Goal: Find specific page/section

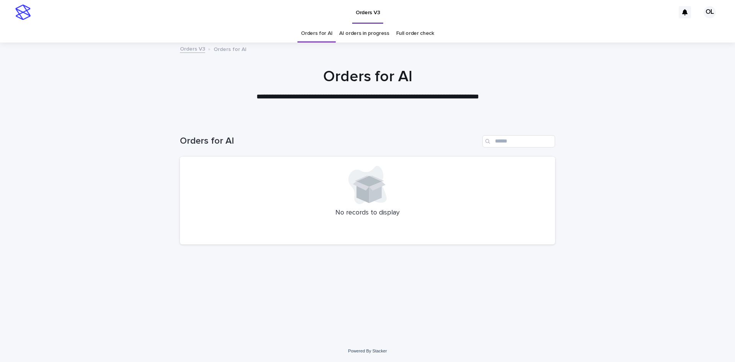
click at [355, 34] on link "AI orders in progress" at bounding box center [364, 33] width 50 height 18
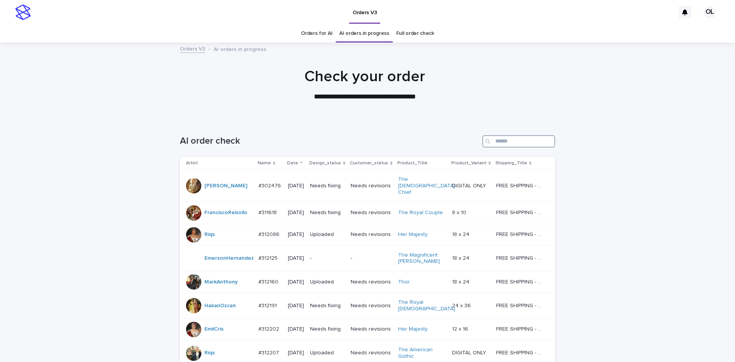
click at [499, 143] on input "Search" at bounding box center [518, 141] width 73 height 12
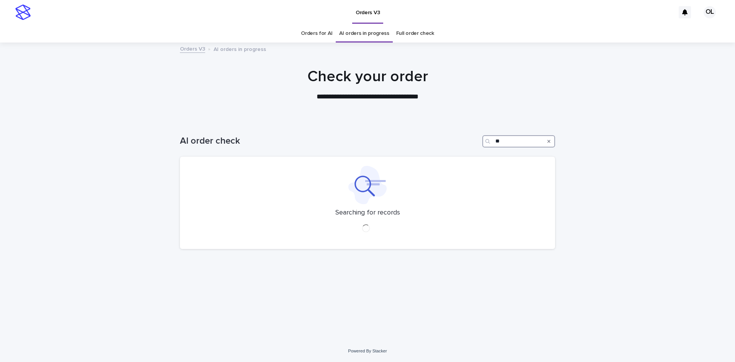
type input "*"
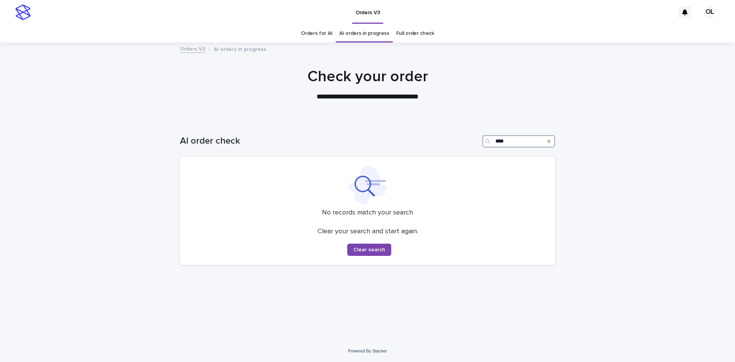
type input "****"
